Goal: Task Accomplishment & Management: Manage account settings

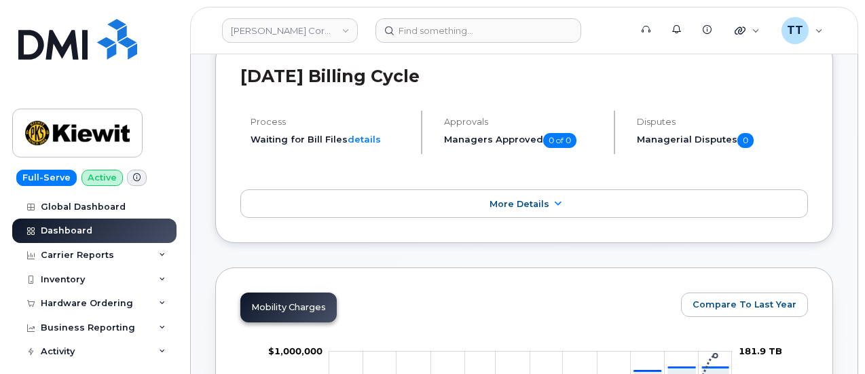
scroll to position [407, 0]
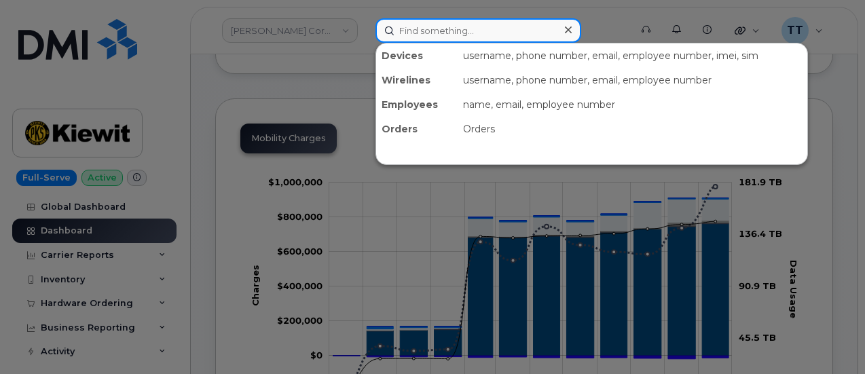
click at [414, 30] on input at bounding box center [479, 30] width 206 height 24
paste input "[PHONE_NUMBER]"
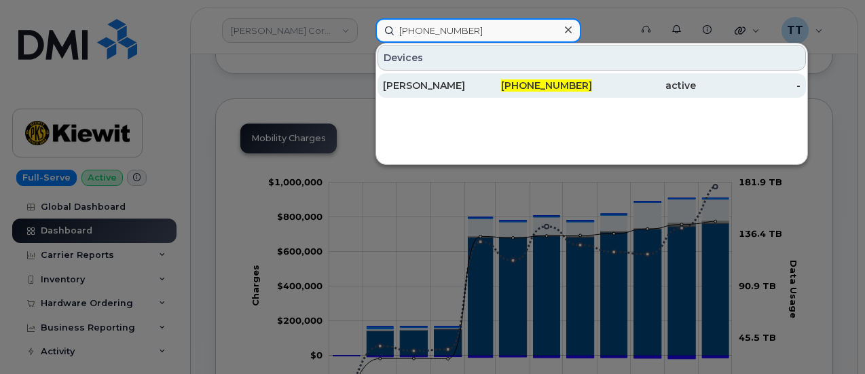
type input "[PHONE_NUMBER]"
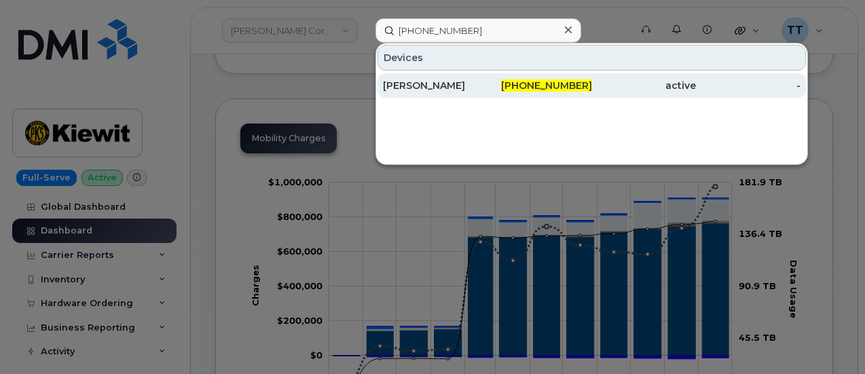
click at [451, 91] on div "[PERSON_NAME]" at bounding box center [435, 86] width 105 height 14
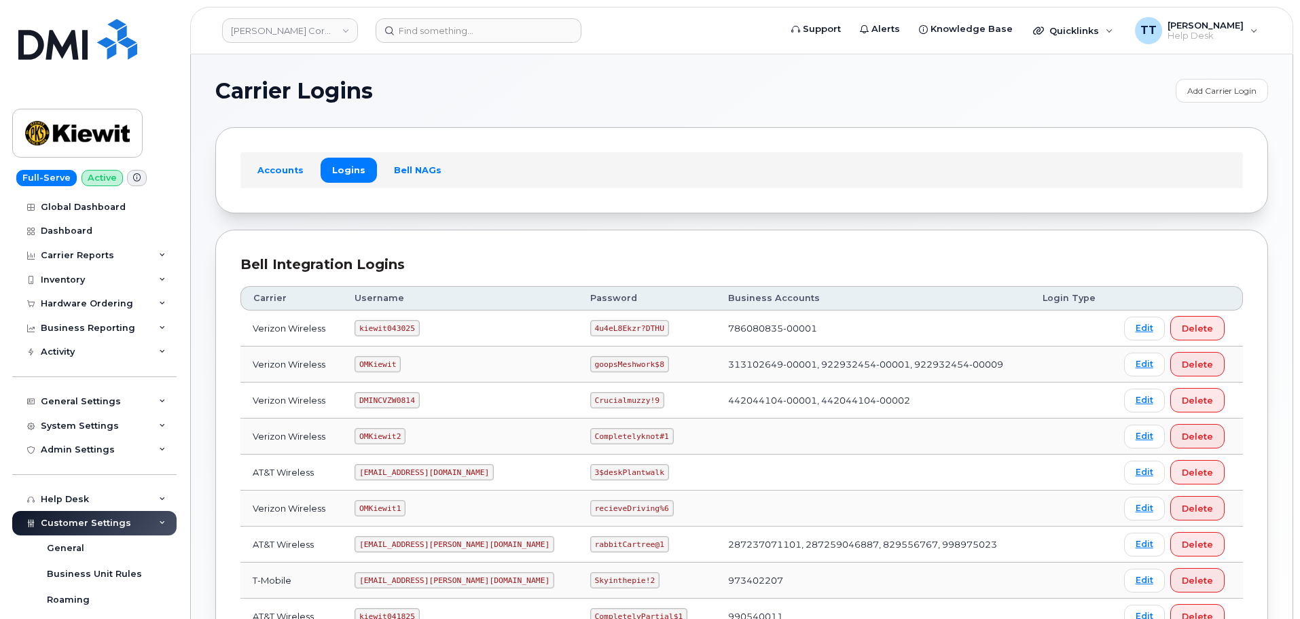
click at [382, 329] on code "kiewit043025" at bounding box center [387, 328] width 65 height 16
click at [383, 329] on code "kiewit043025" at bounding box center [387, 328] width 65 height 16
copy code "kiewit043025"
click at [590, 331] on code "4u4eL8Ekzr?DTHU" at bounding box center [629, 328] width 79 height 16
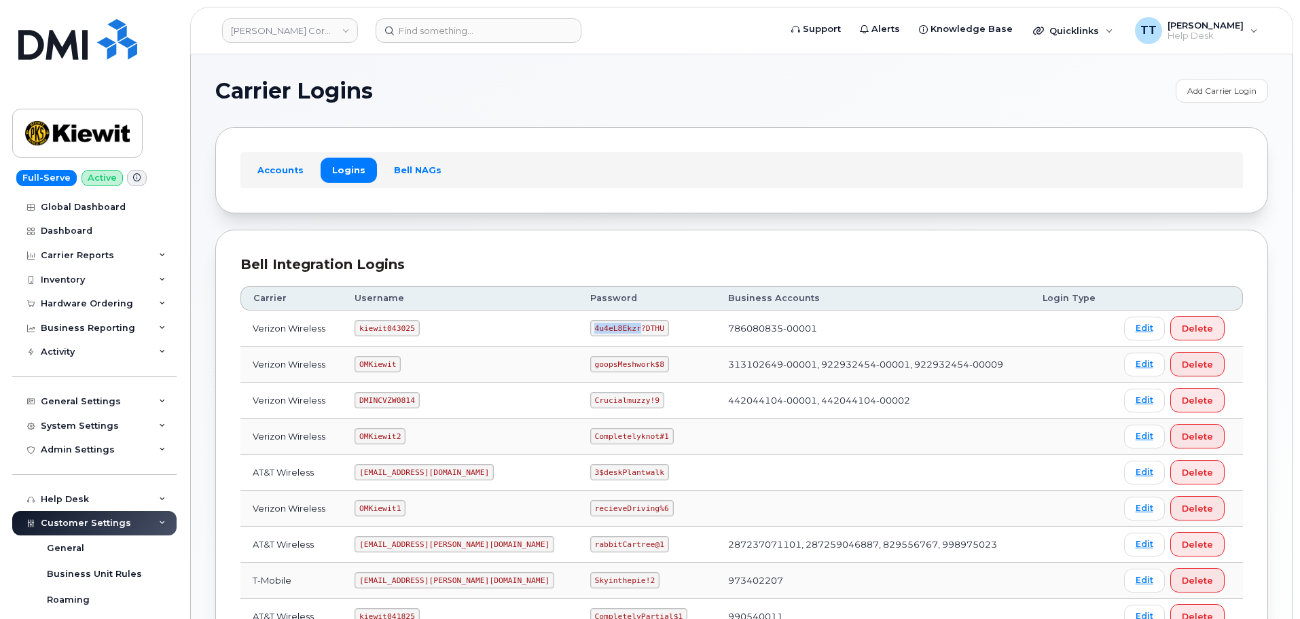
click at [590, 331] on code "4u4eL8Ekzr?DTHU" at bounding box center [629, 328] width 79 height 16
copy code "4u4eL8Ekzr?DTHU"
click at [492, 187] on div "Accounts Logins Bell NAGs" at bounding box center [741, 169] width 1002 height 35
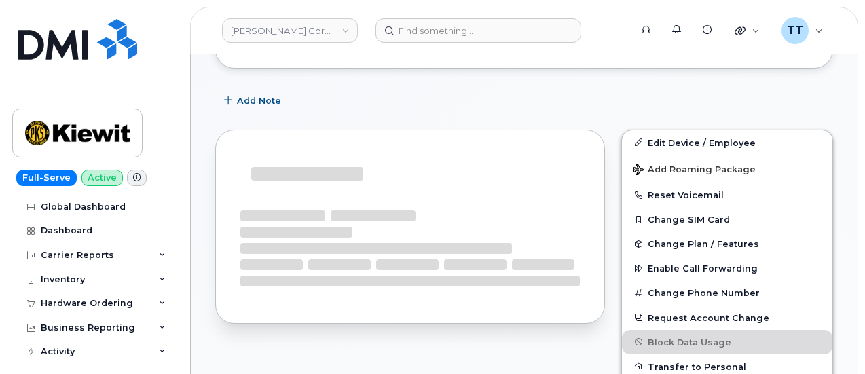
scroll to position [344, 0]
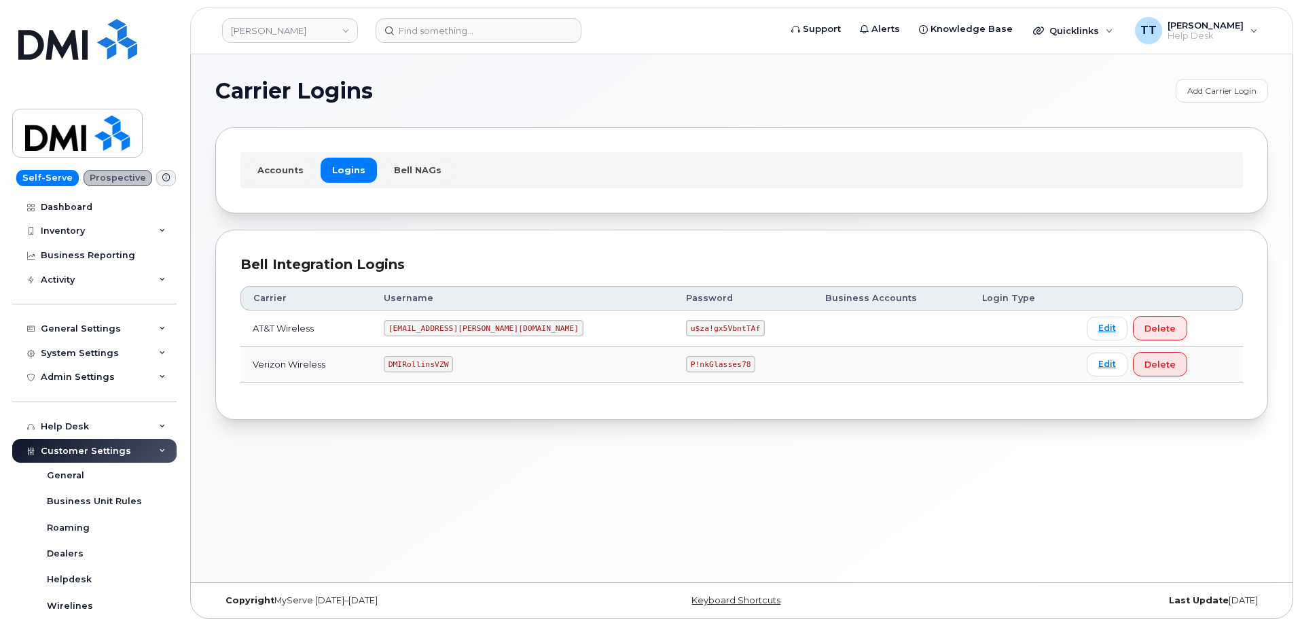
click at [686, 365] on code "P!nkGlasses78" at bounding box center [720, 364] width 69 height 16
copy code "P!nkGlasses78"
